Goal: Information Seeking & Learning: Learn about a topic

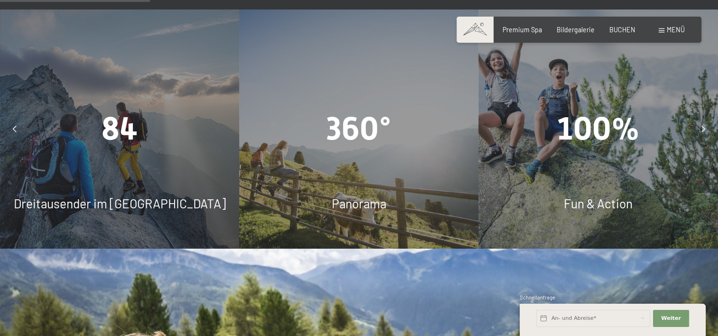
scroll to position [807, 0]
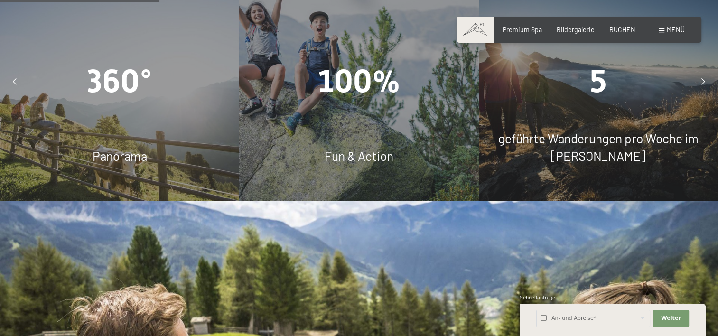
click at [595, 130] on div "geführte Wanderungen pro Woche im Sommer" at bounding box center [598, 147] width 239 height 35
click at [596, 131] on span "geführte Wanderungen pro Woche im Sommer" at bounding box center [598, 147] width 200 height 32
click at [702, 78] on icon at bounding box center [704, 81] width 4 height 7
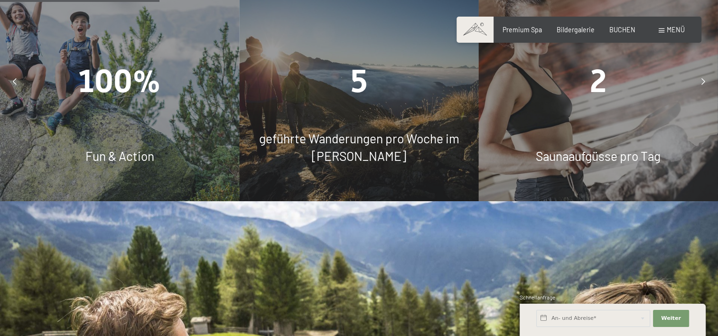
click at [356, 131] on span "geführte Wanderungen pro Woche im Sommer" at bounding box center [359, 147] width 200 height 32
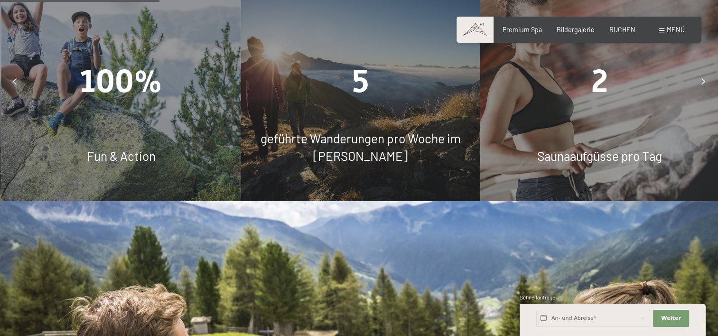
drag, startPoint x: 356, startPoint y: 104, endPoint x: 363, endPoint y: 42, distance: 63.0
click at [363, 63] on span "5" at bounding box center [360, 81] width 17 height 37
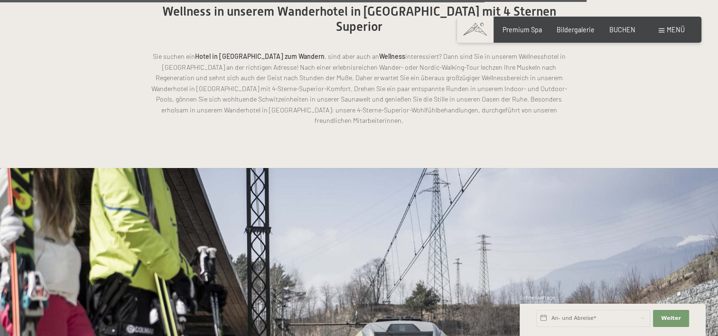
scroll to position [2943, 0]
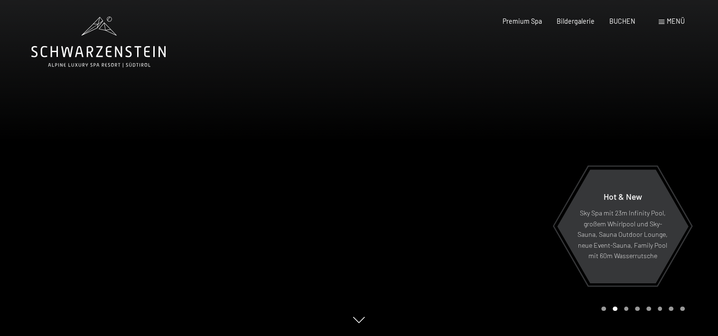
click at [665, 22] on div "Menü" at bounding box center [672, 21] width 26 height 9
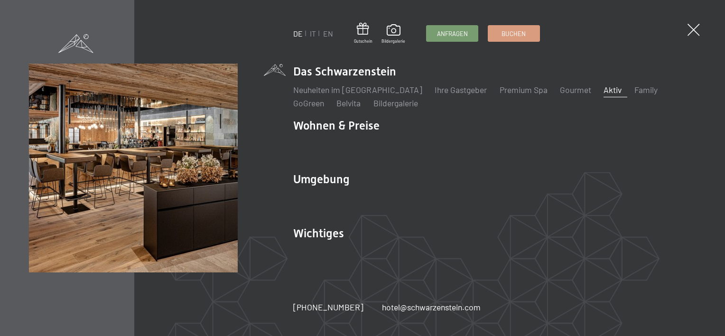
click at [604, 89] on link "Aktiv" at bounding box center [613, 89] width 18 height 10
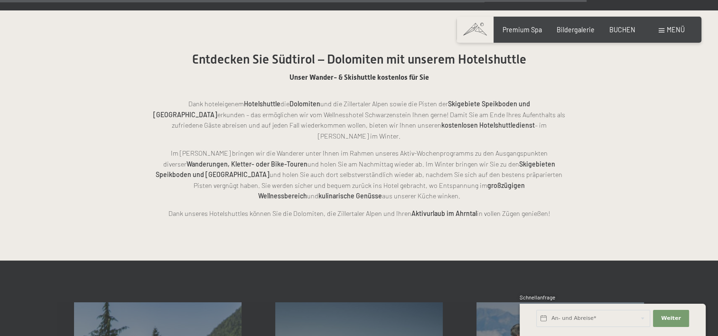
scroll to position [2041, 0]
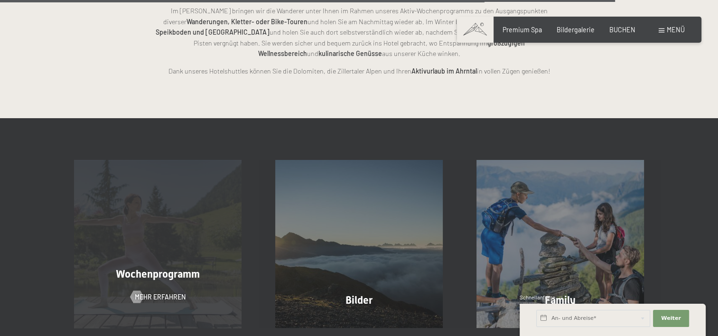
click at [156, 243] on div "Wochenprogramm Mehr erfahren" at bounding box center [157, 244] width 201 height 168
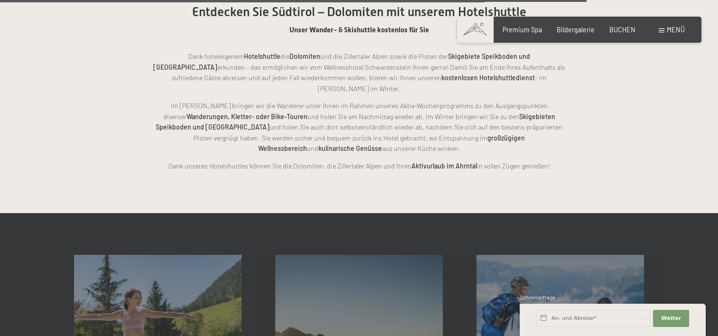
scroll to position [1756, 0]
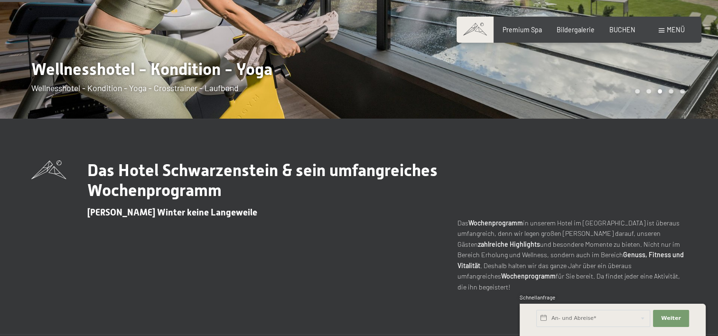
scroll to position [475, 0]
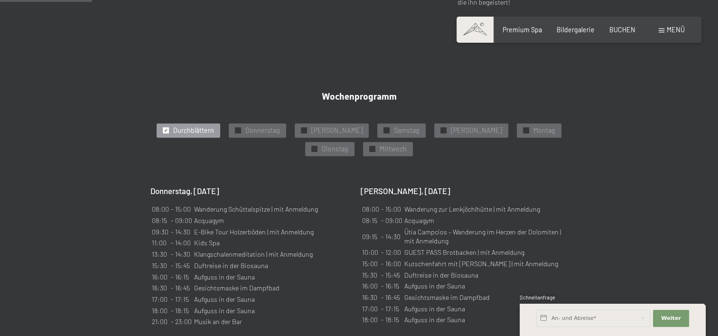
click at [199, 126] on span "Durchblättern" at bounding box center [193, 130] width 41 height 9
click at [451, 126] on span "Sonntag" at bounding box center [476, 130] width 51 height 9
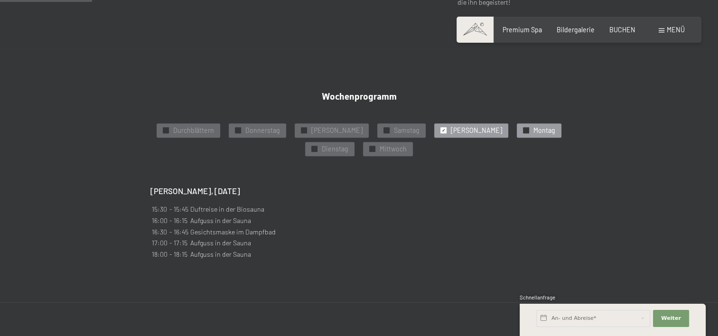
click at [533, 126] on span "Montag" at bounding box center [544, 130] width 22 height 9
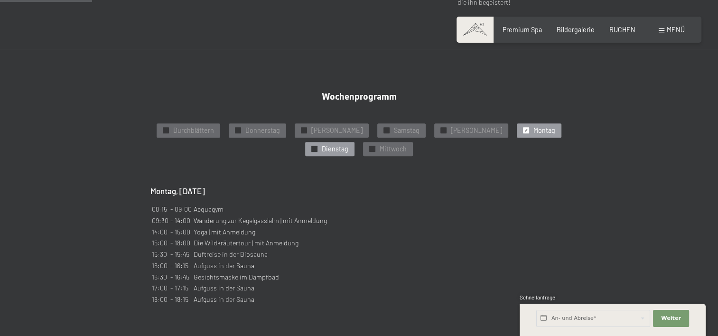
click at [348, 144] on span "Dienstag" at bounding box center [335, 148] width 27 height 9
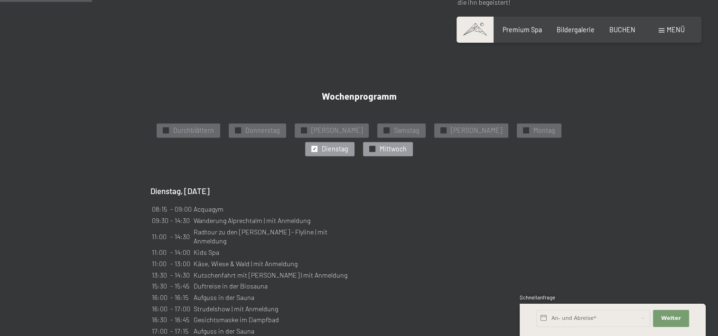
click at [380, 144] on span "Mittwoch" at bounding box center [393, 148] width 27 height 9
